Goal: Transaction & Acquisition: Purchase product/service

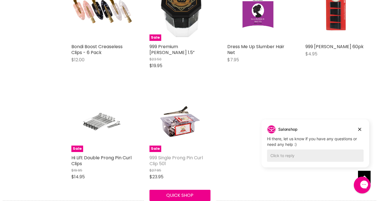
click at [182, 158] on link "999 Single Prong Pin Curl Clip 501" at bounding box center [175, 160] width 53 height 12
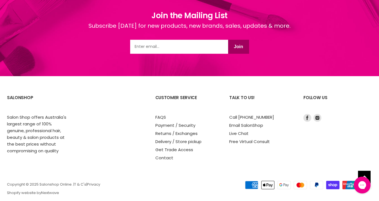
scroll to position [499, 0]
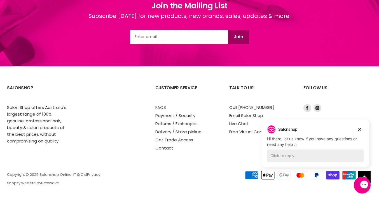
click at [162, 107] on link "FAQS" at bounding box center [160, 107] width 11 height 6
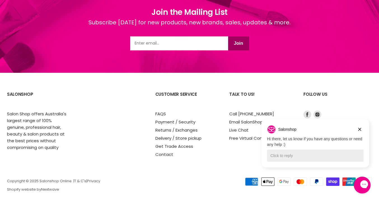
scroll to position [537, 0]
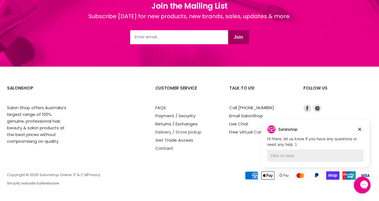
click at [194, 131] on link "Delivery / Store pickup" at bounding box center [178, 132] width 46 height 6
